Goal: Transaction & Acquisition: Purchase product/service

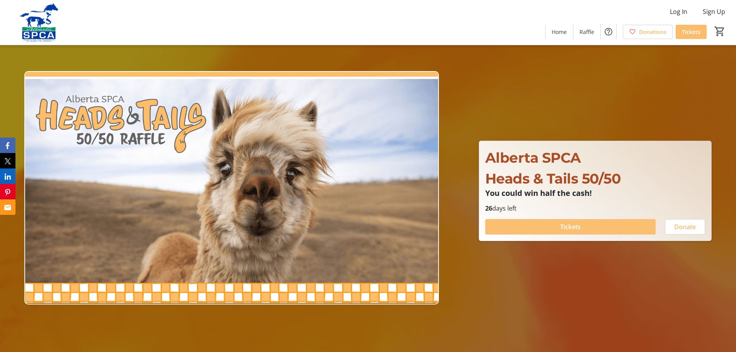
click at [560, 225] on span at bounding box center [570, 227] width 170 height 19
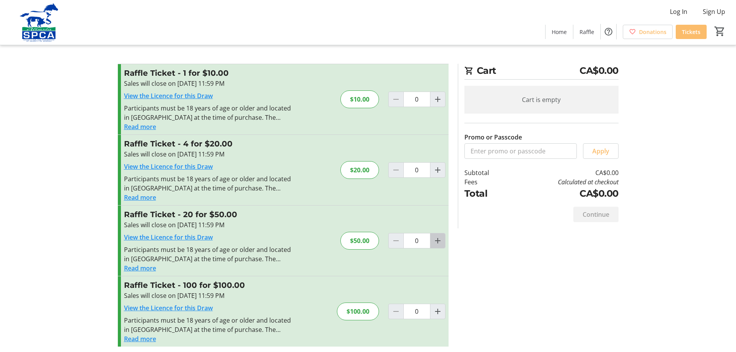
click at [436, 242] on mat-icon "Increment by one" at bounding box center [437, 240] width 9 height 9
type input "1"
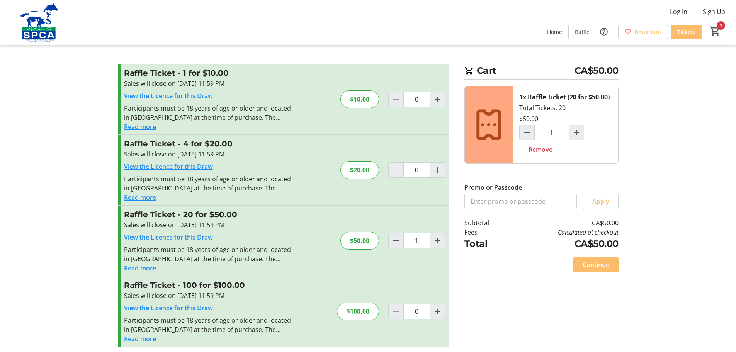
click at [497, 315] on div "Promo or Passcode Apply Raffle Ticket - 1 for $10.00 Sales will close on [DATE]…" at bounding box center [368, 210] width 510 height 292
click at [597, 265] on span "Continue" at bounding box center [596, 264] width 27 height 9
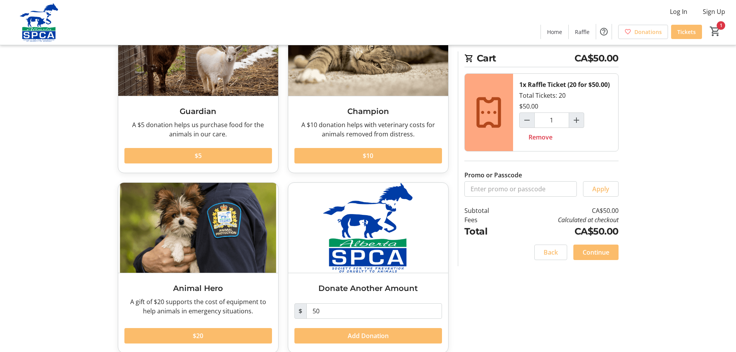
scroll to position [92, 0]
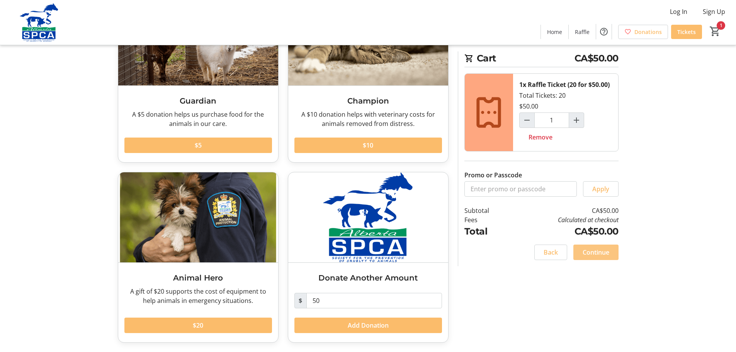
click at [594, 257] on span "Continue" at bounding box center [596, 252] width 27 height 9
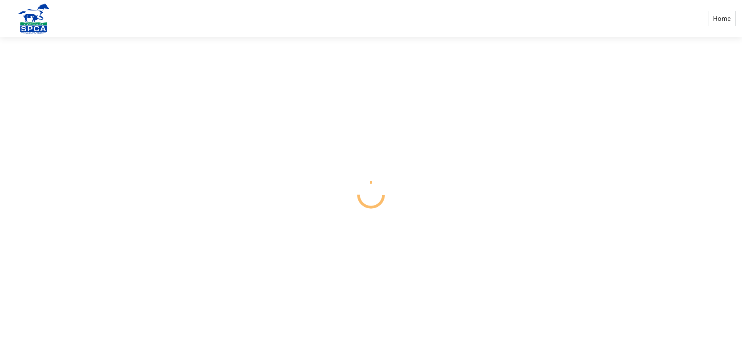
select select "CA"
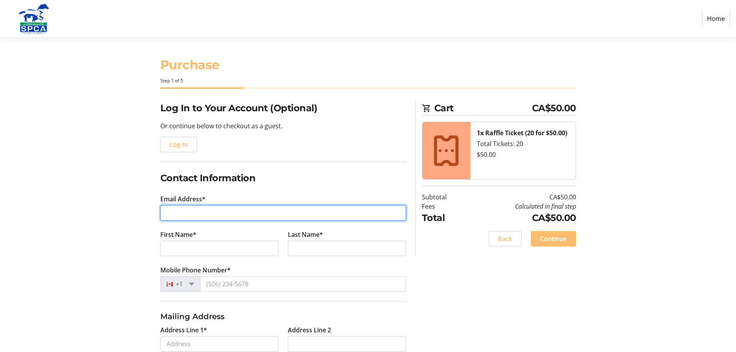
click at [223, 212] on input "Email Address*" at bounding box center [283, 212] width 246 height 15
click at [237, 217] on input "Email Address*" at bounding box center [283, 212] width 246 height 15
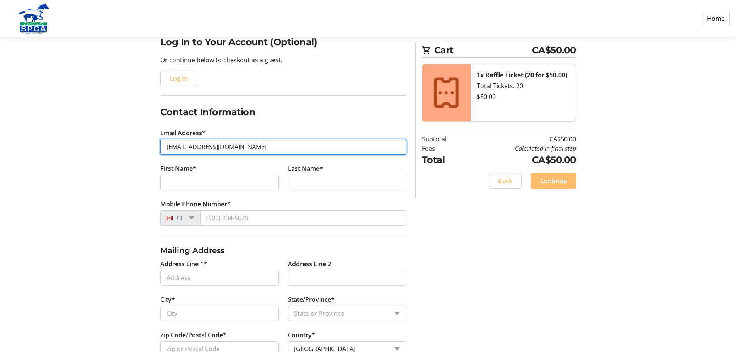
scroll to position [77, 0]
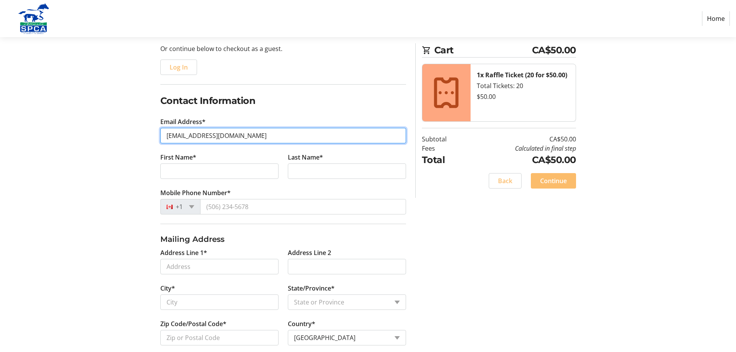
type input "[EMAIL_ADDRESS][DOMAIN_NAME]"
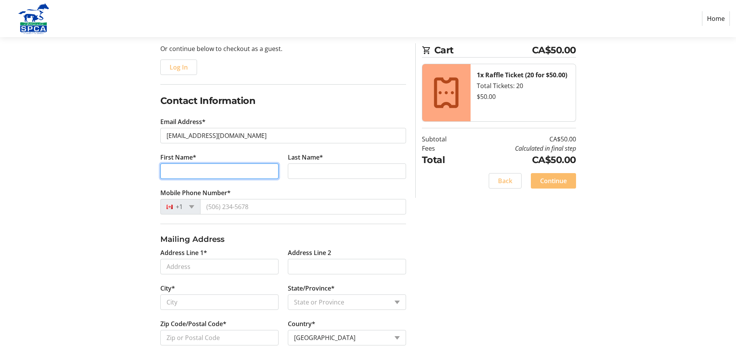
click at [211, 171] on input "First Name*" at bounding box center [219, 170] width 118 height 15
type input "[PERSON_NAME]"
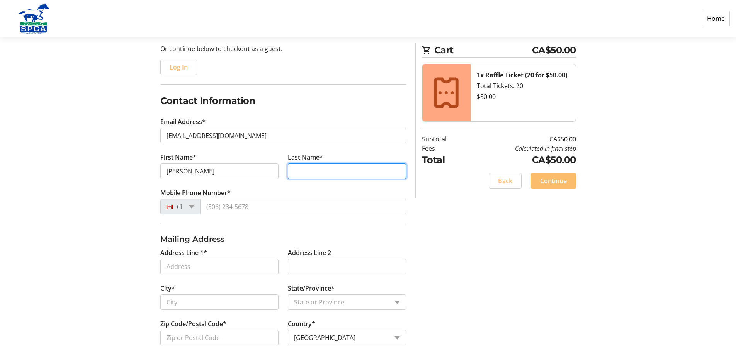
type input "Chimko"
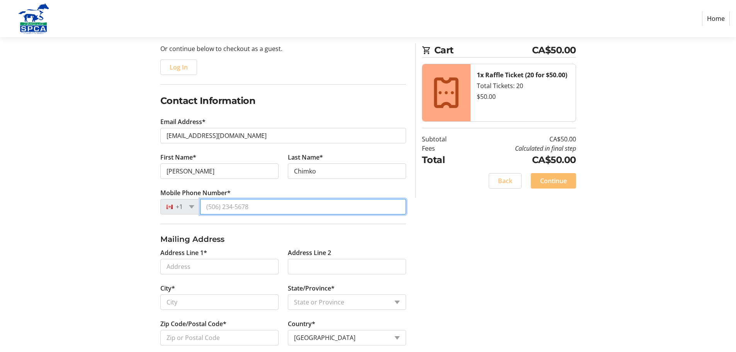
type input "[PHONE_NUMBER]"
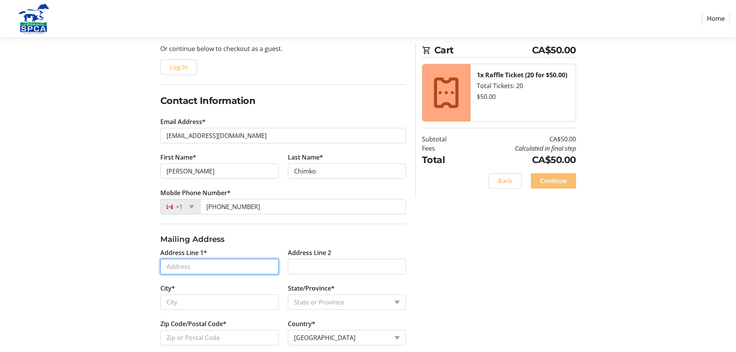
type input "4405"
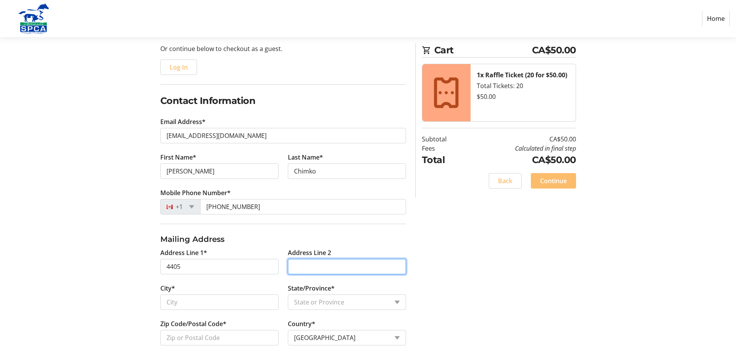
type input "[STREET_ADDRESS]"
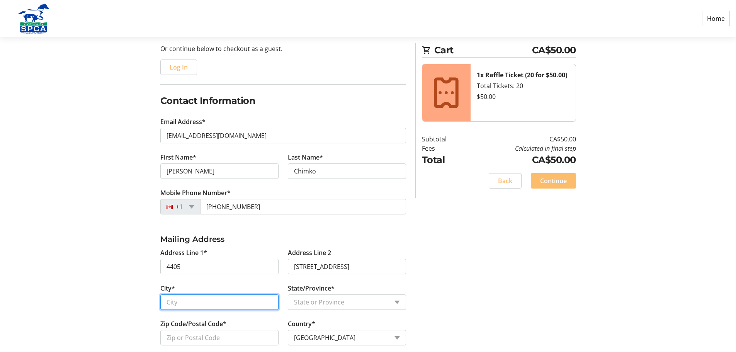
type input "[GEOGRAPHIC_DATA]"
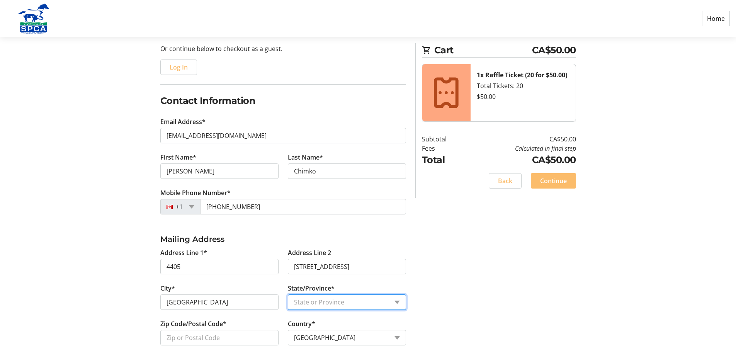
select select "AB"
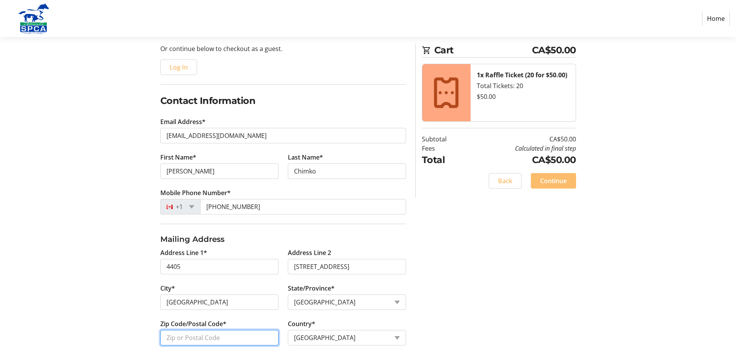
type input "T3M3P7"
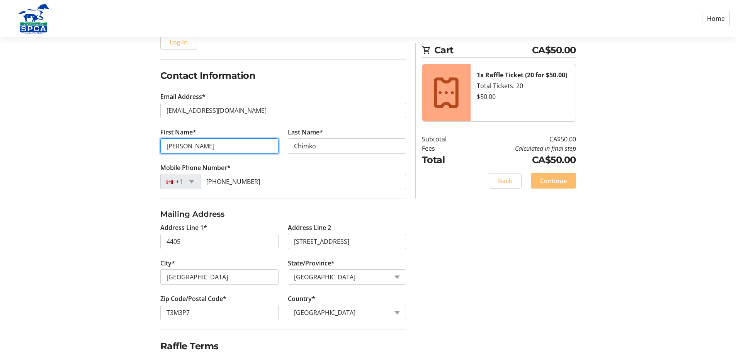
scroll to position [138, 0]
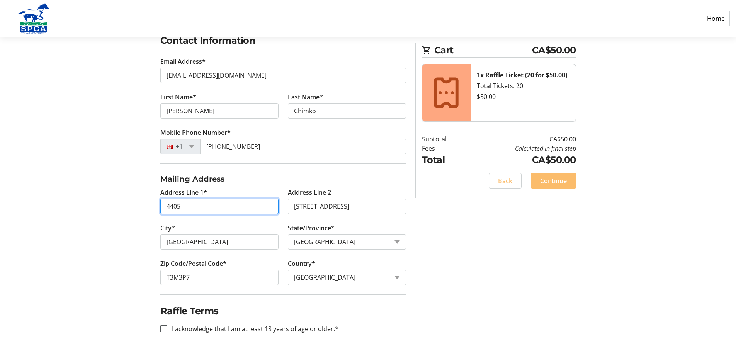
drag, startPoint x: 182, startPoint y: 206, endPoint x: 141, endPoint y: 208, distance: 41.8
click at [157, 206] on tr-form-field "Address Line 1* 4405" at bounding box center [220, 206] width 128 height 36
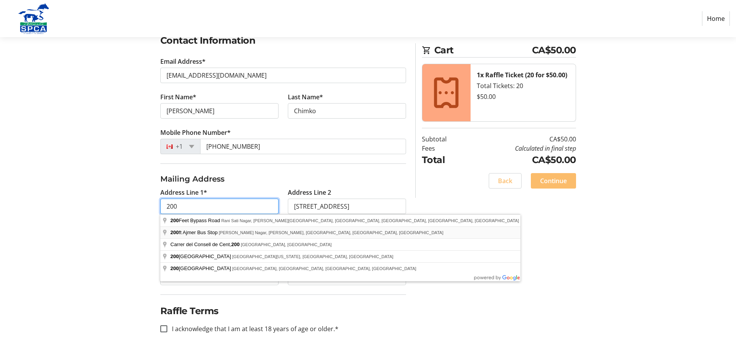
type input "[STREET_ADDRESS]"
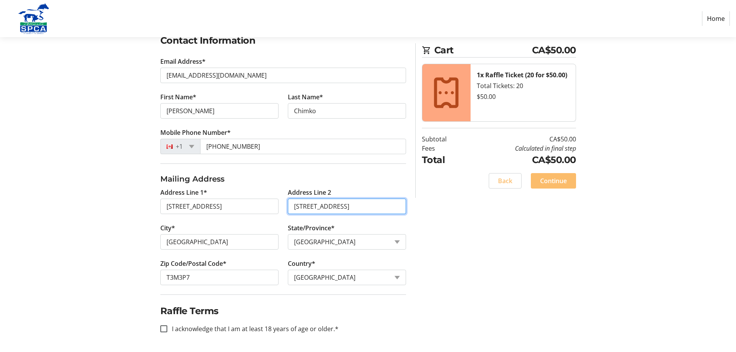
drag, startPoint x: 357, startPoint y: 207, endPoint x: 284, endPoint y: 204, distance: 72.7
click at [284, 204] on tr-form-field "Address Line [GEOGRAPHIC_DATA][STREET_ADDRESS]" at bounding box center [347, 206] width 128 height 36
type input "4405"
click at [490, 265] on div "Log In to Your Account (Optional) Or continue below to checkout as a guest. Log…" at bounding box center [368, 158] width 510 height 388
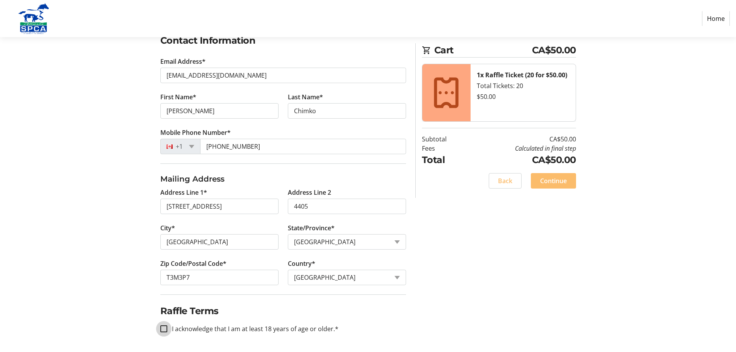
click at [163, 329] on input "I acknowledge that I am at least 18 years of age or older.*" at bounding box center [163, 328] width 7 height 7
checkbox input "true"
click at [563, 187] on span at bounding box center [553, 181] width 45 height 19
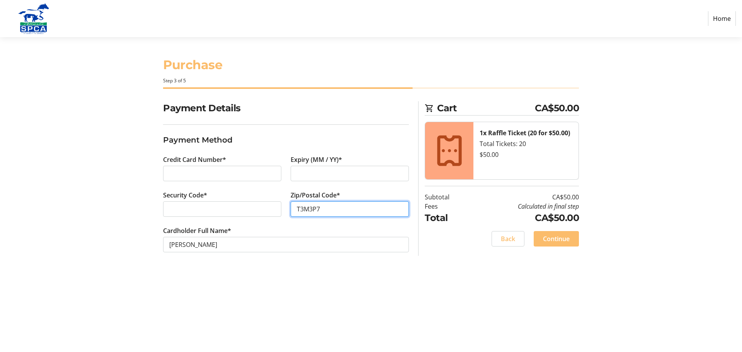
type input "T3M3P7"
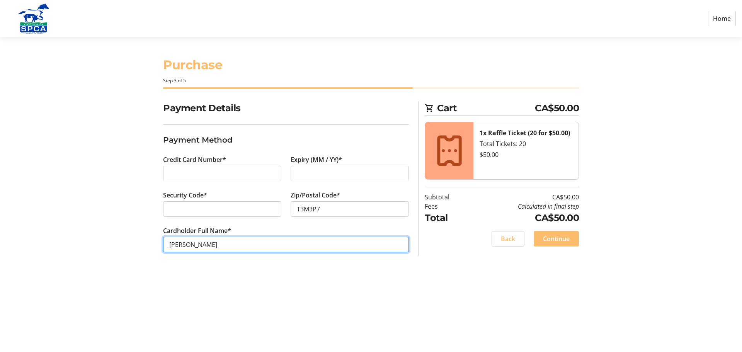
click at [187, 245] on input "[PERSON_NAME]" at bounding box center [286, 244] width 246 height 15
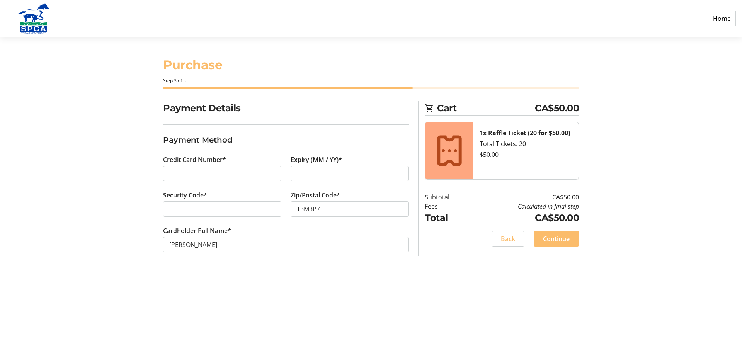
drag, startPoint x: 436, startPoint y: 322, endPoint x: 441, endPoint y: 317, distance: 6.3
click at [437, 321] on div "Purchase Step 3 of 5 Cart CA$50.00 1x Raffle Ticket (20 for $50.00) Total Ticke…" at bounding box center [371, 194] width 510 height 315
click at [563, 240] on span "Continue" at bounding box center [556, 238] width 27 height 9
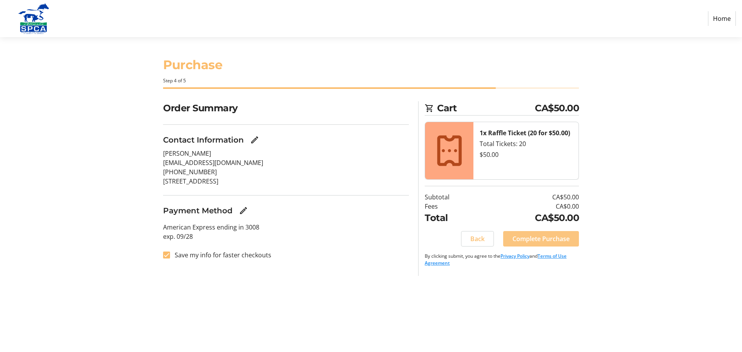
click at [548, 239] on span "Complete Purchase" at bounding box center [540, 238] width 57 height 9
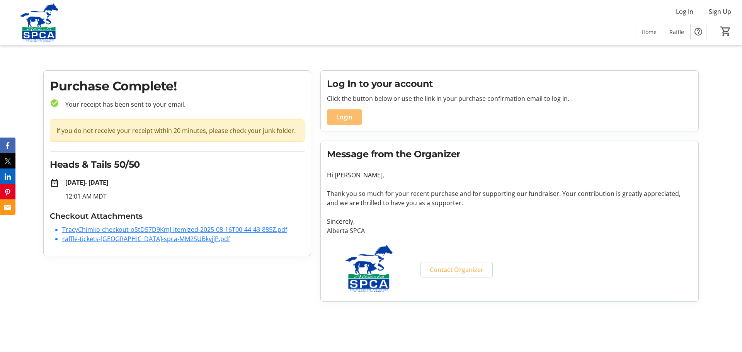
click at [167, 230] on link "TracyChimko-checkout-oStD57D9KmJ-itemized-2025-08-16T00-44-43-885Z.pdf" at bounding box center [174, 229] width 225 height 9
click at [678, 32] on span "Raffle" at bounding box center [676, 32] width 15 height 8
